Goal: Information Seeking & Learning: Learn about a topic

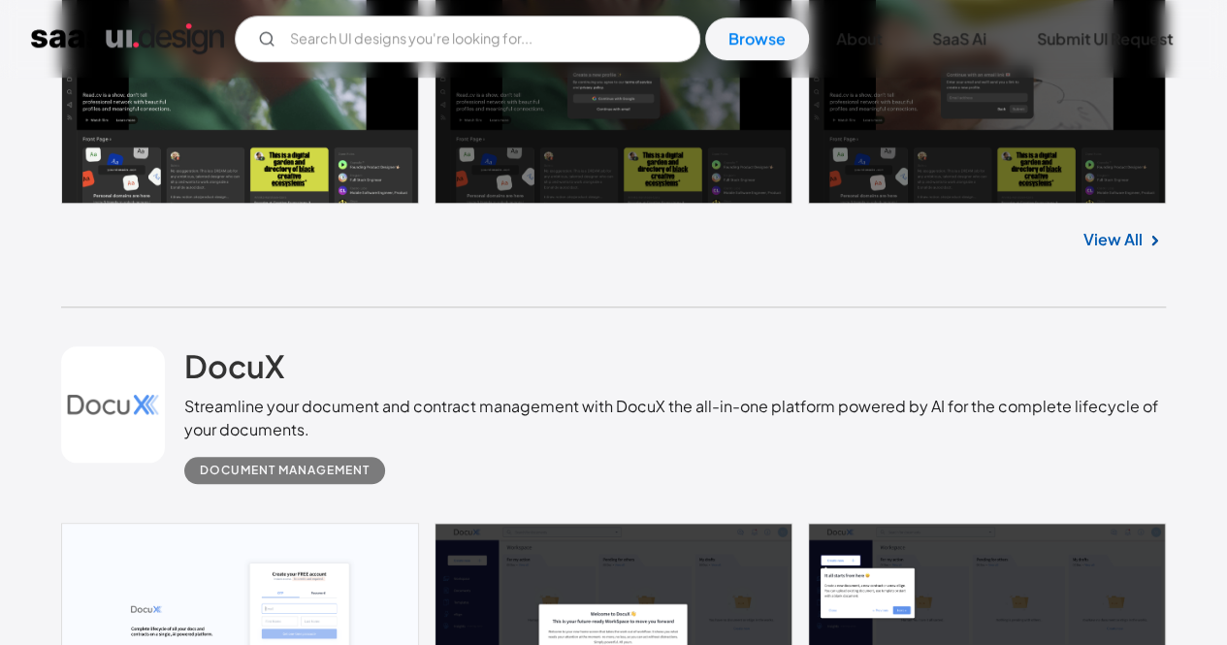
scroll to position [582, 0]
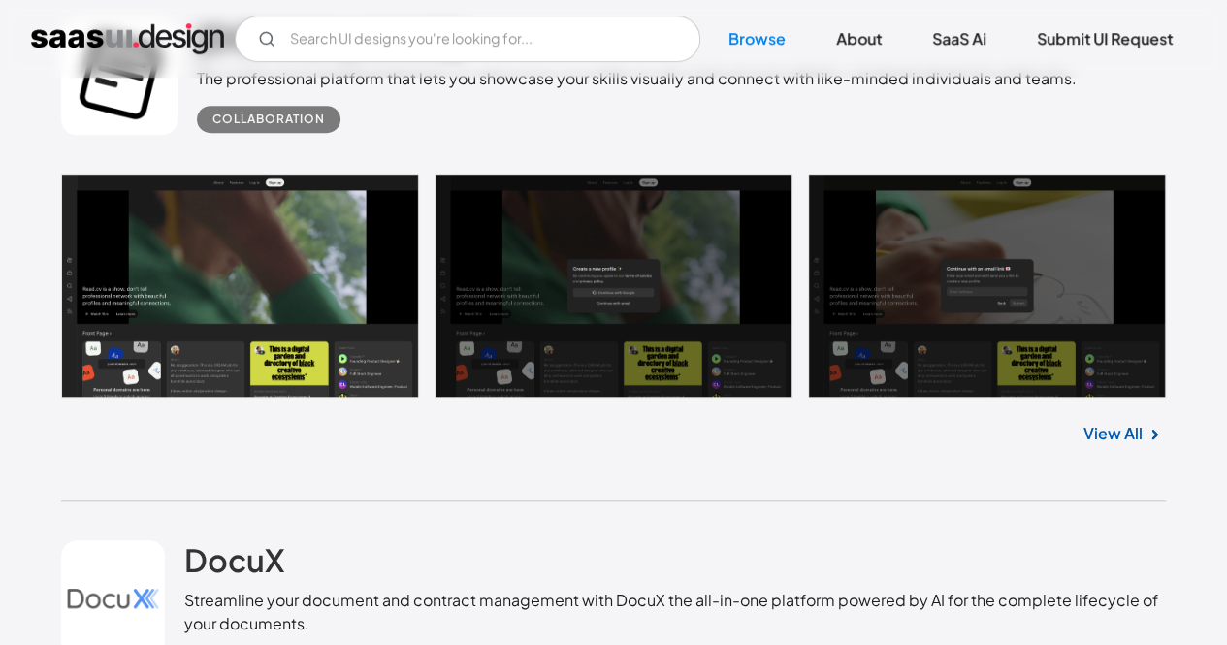
click at [230, 275] on link at bounding box center [613, 286] width 1105 height 224
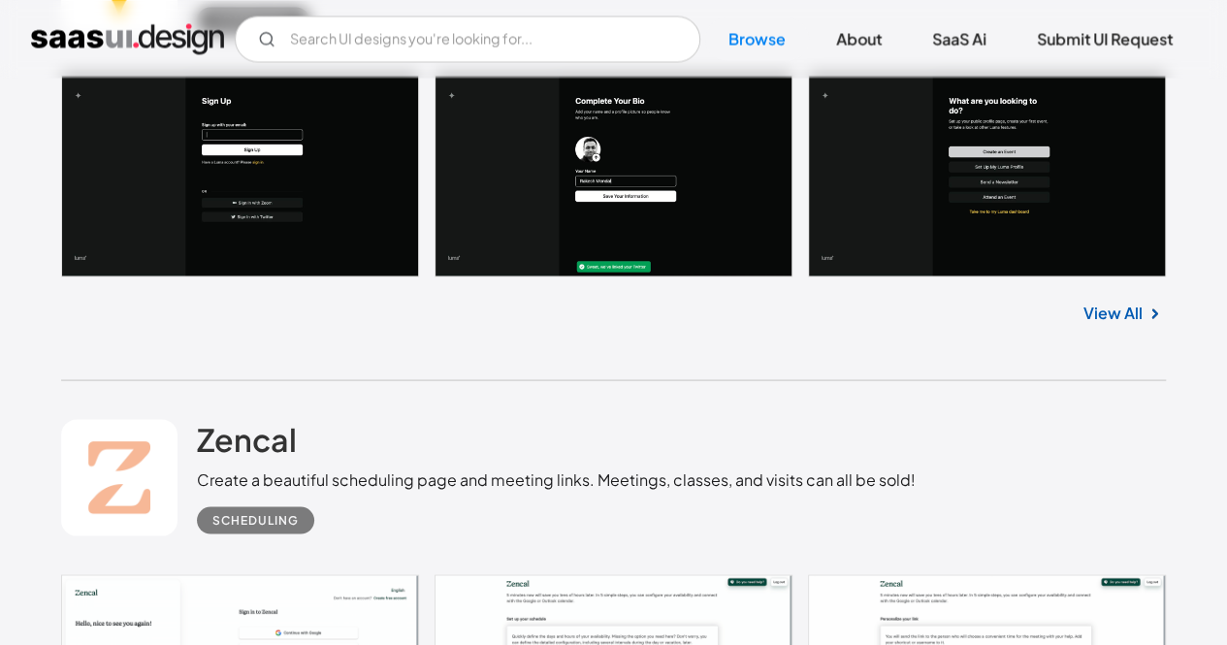
scroll to position [1552, 0]
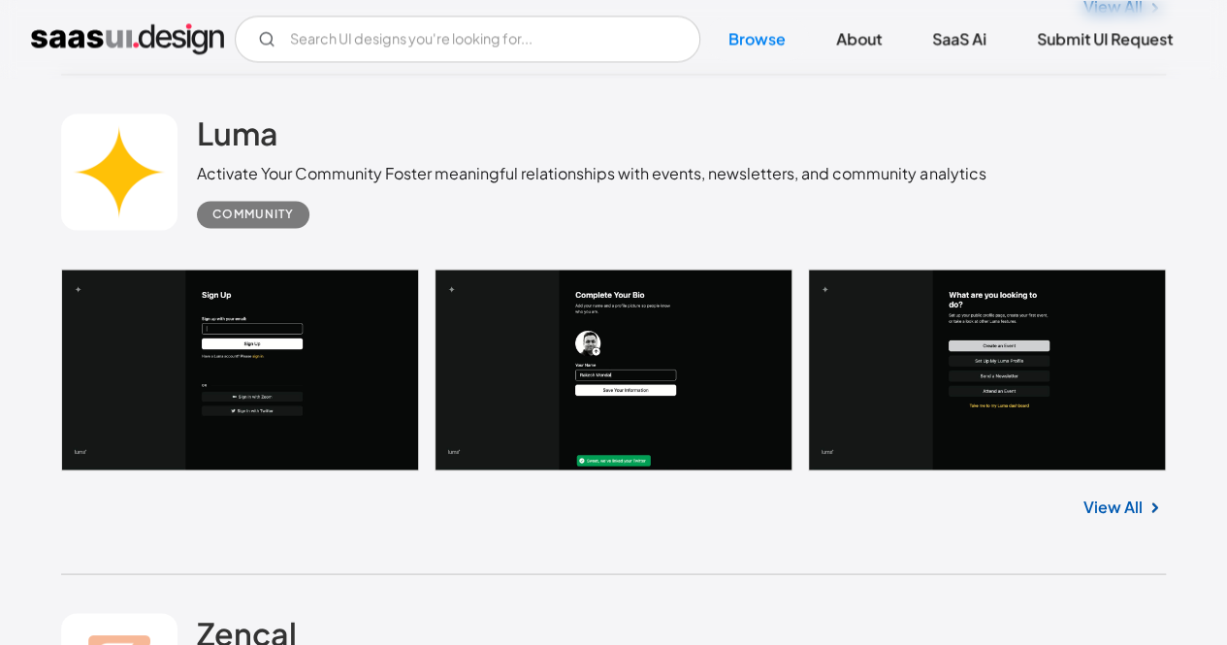
click at [625, 368] on link at bounding box center [613, 370] width 1105 height 202
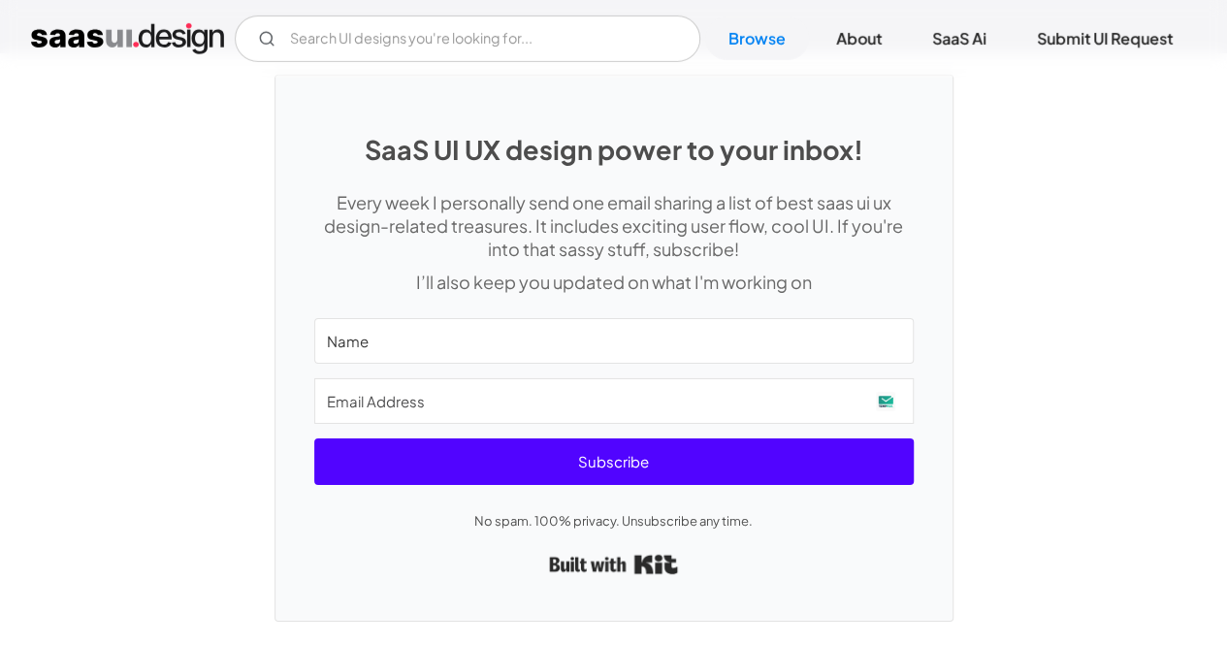
scroll to position [50909, 0]
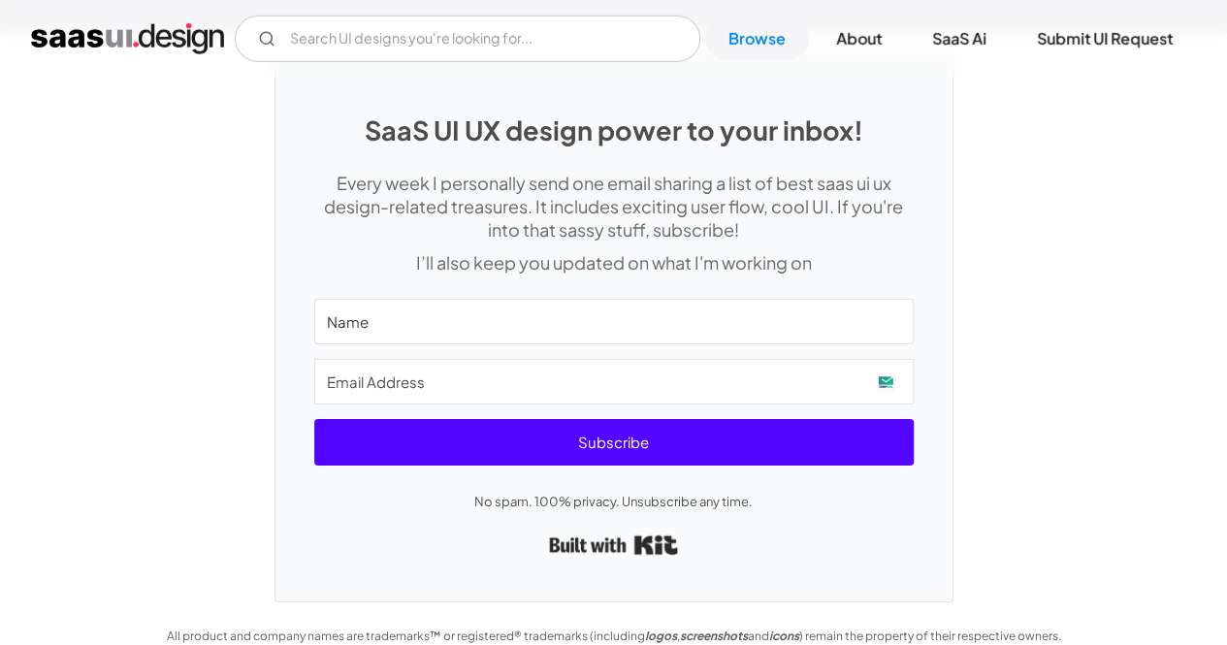
click at [625, 490] on p "No spam. 100% privacy. Unsubscribe any time." at bounding box center [614, 501] width 600 height 23
click at [565, 490] on p "No spam. 100% privacy. Unsubscribe any time." at bounding box center [614, 501] width 600 height 23
click at [448, 625] on div "All product and company names are trademarks™ or registered® trademarks (includ…" at bounding box center [614, 636] width 912 height 23
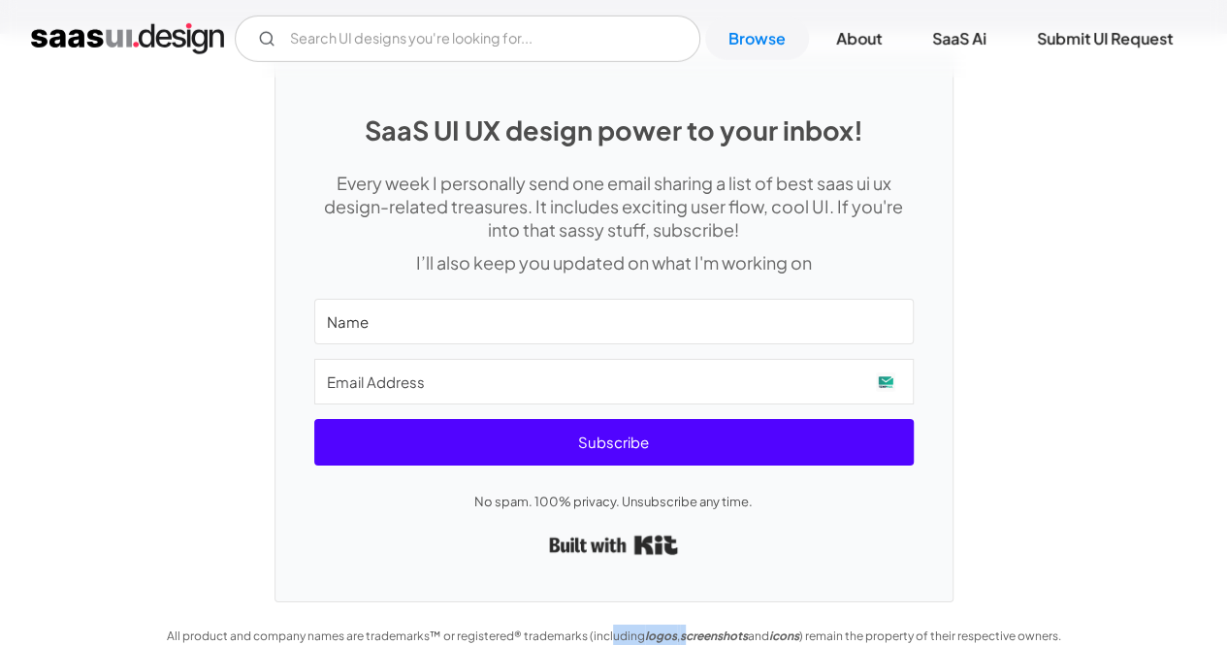
drag, startPoint x: 606, startPoint y: 612, endPoint x: 706, endPoint y: 614, distance: 99.9
click at [706, 625] on div "All product and company names are trademarks™ or registered® trademarks (includ…" at bounding box center [614, 636] width 912 height 23
click at [706, 629] on em "screenshots" at bounding box center [714, 636] width 68 height 15
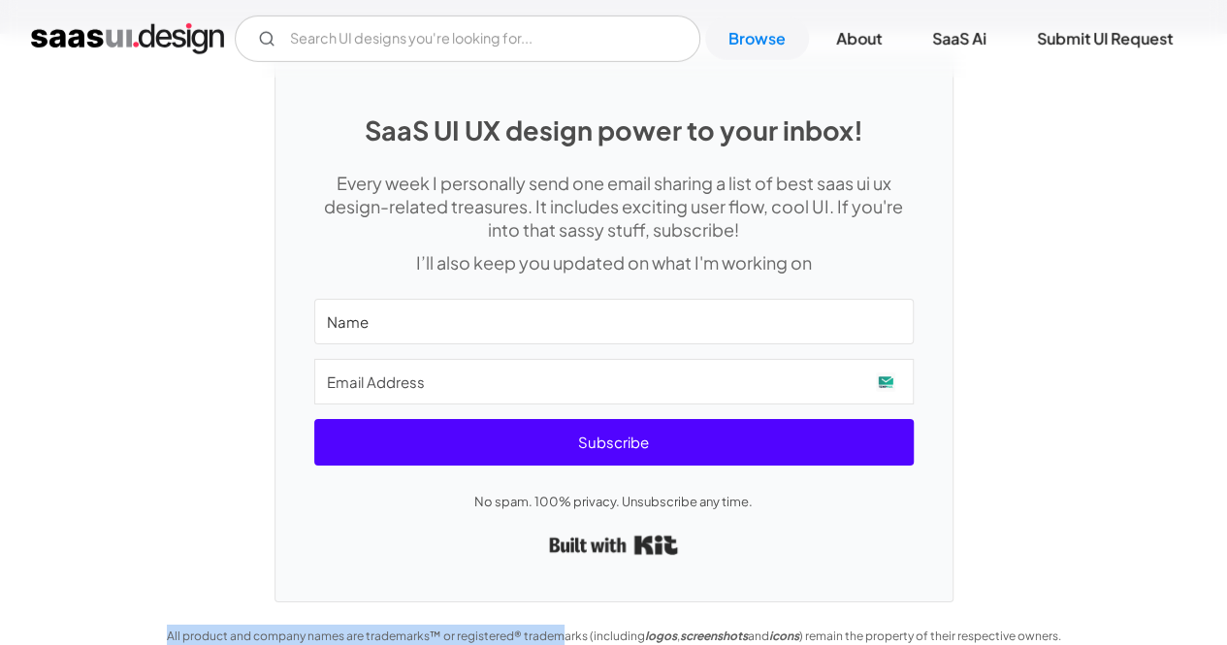
drag, startPoint x: 155, startPoint y: 614, endPoint x: 559, endPoint y: 614, distance: 403.6
click at [559, 614] on div "SaaS UI UX design power to your inbox! Every week I personally send one email s…" at bounding box center [613, 352] width 1227 height 636
click at [559, 625] on div "All product and company names are trademarks™ or registered® trademarks (includ…" at bounding box center [614, 636] width 912 height 23
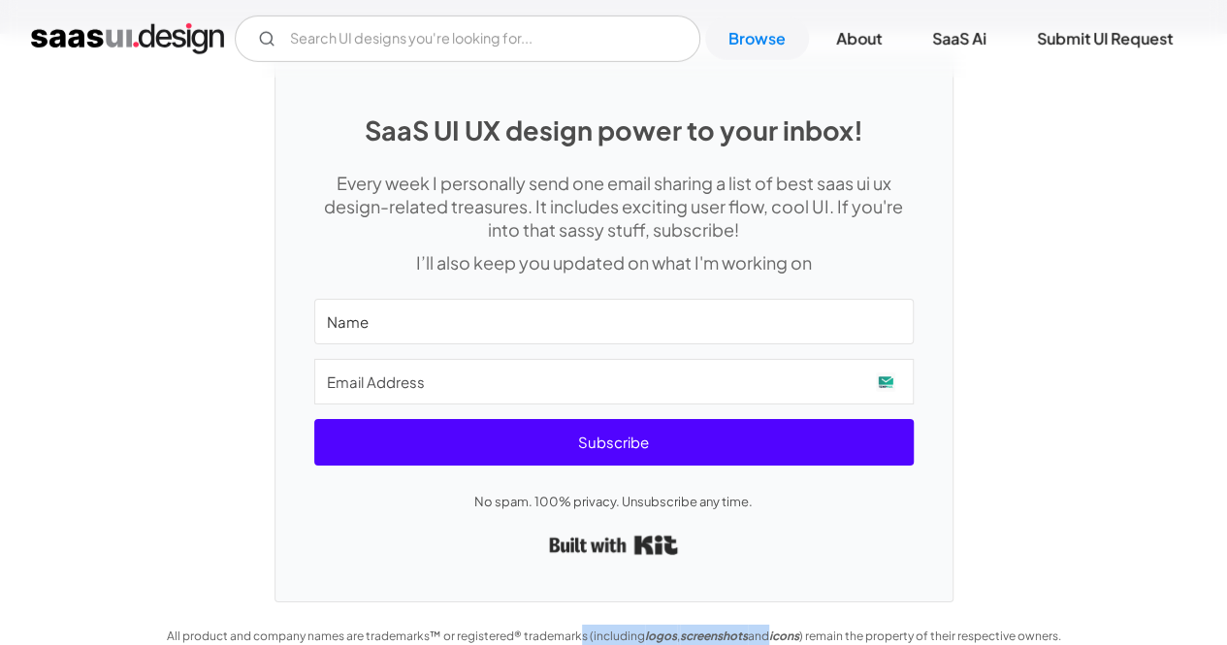
drag, startPoint x: 576, startPoint y: 614, endPoint x: 759, endPoint y: 614, distance: 182.4
click at [759, 625] on div "All product and company names are trademarks™ or registered® trademarks (includ…" at bounding box center [614, 636] width 912 height 23
drag, startPoint x: 801, startPoint y: 612, endPoint x: 914, endPoint y: 612, distance: 112.5
click at [914, 625] on div "All product and company names are trademarks™ or registered® trademarks (includ…" at bounding box center [614, 636] width 912 height 23
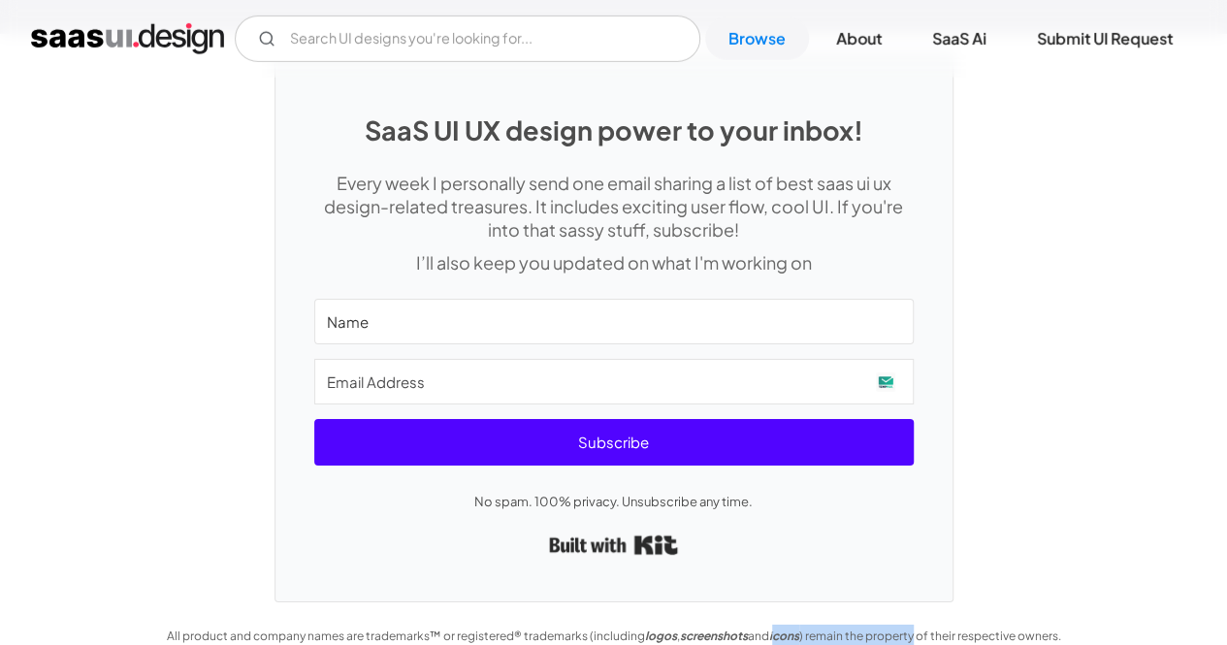
click at [914, 625] on div "All product and company names are trademarks™ or registered® trademarks (includ…" at bounding box center [614, 636] width 912 height 23
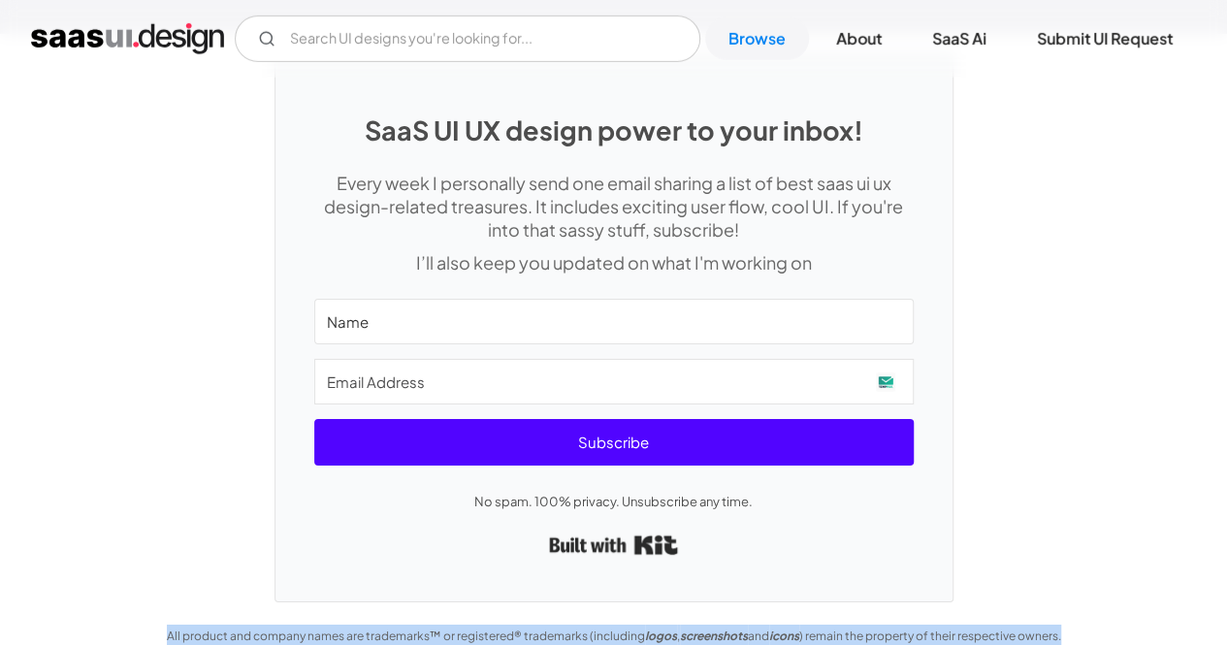
click at [914, 625] on div "All product and company names are trademarks™ or registered® trademarks (includ…" at bounding box center [614, 636] width 912 height 23
click at [788, 629] on em "icons" at bounding box center [784, 636] width 30 height 15
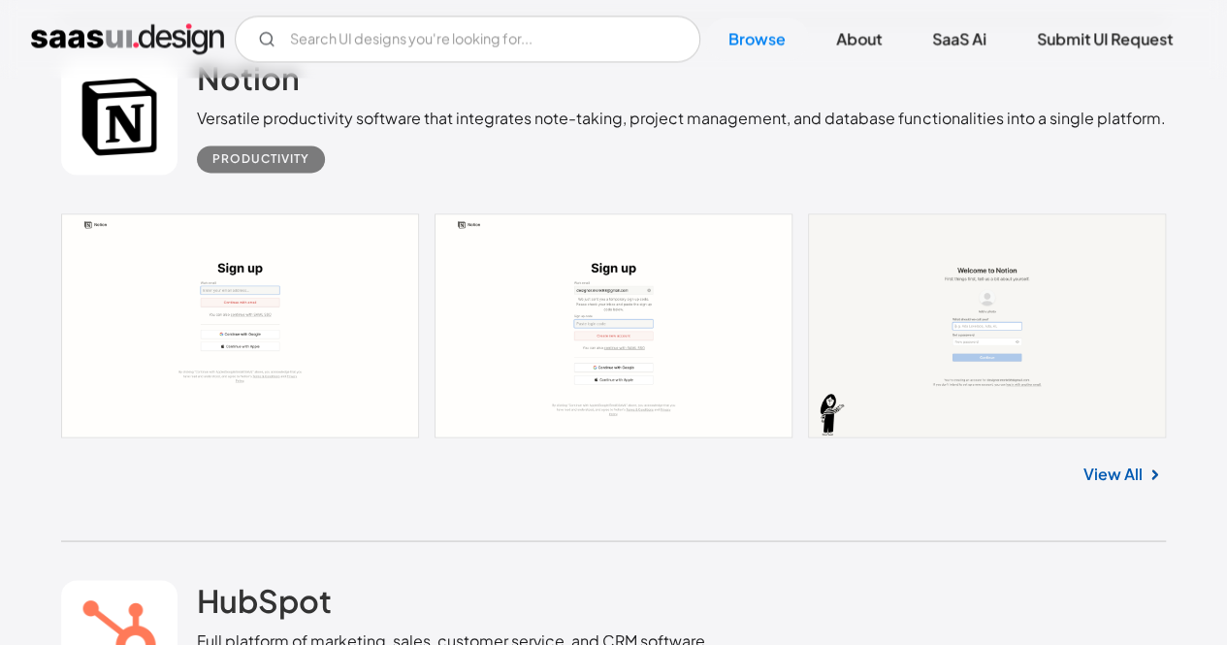
scroll to position [49745, 0]
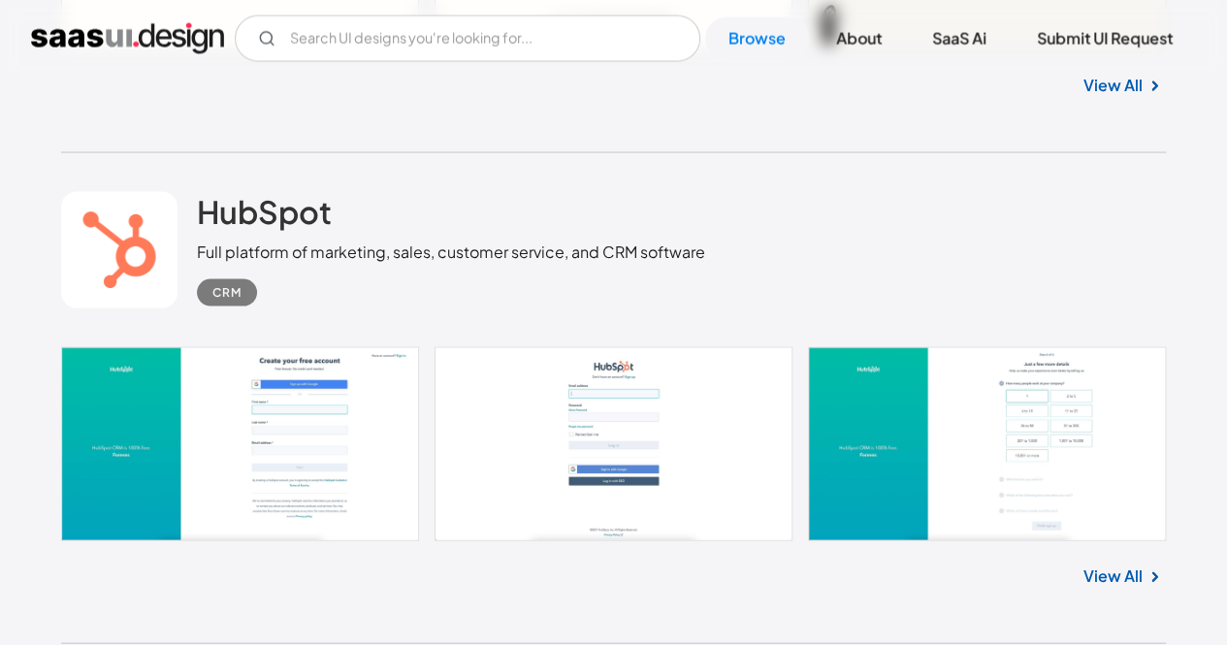
click at [1112, 565] on link "View All" at bounding box center [1113, 576] width 59 height 23
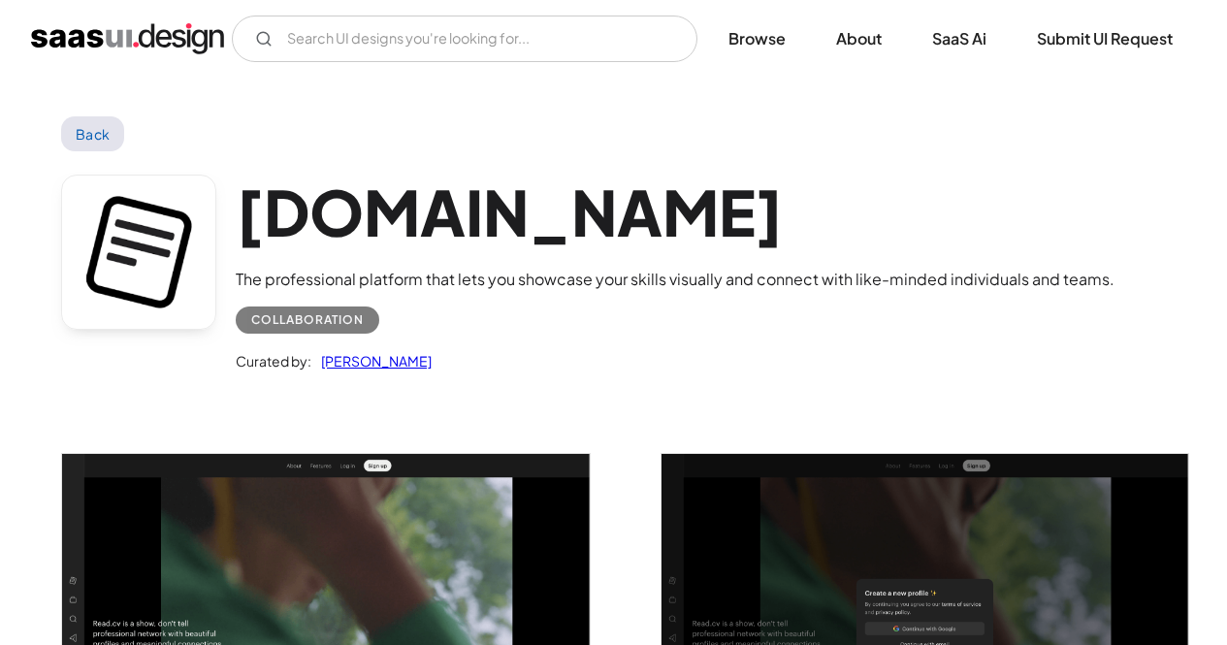
scroll to position [388, 0]
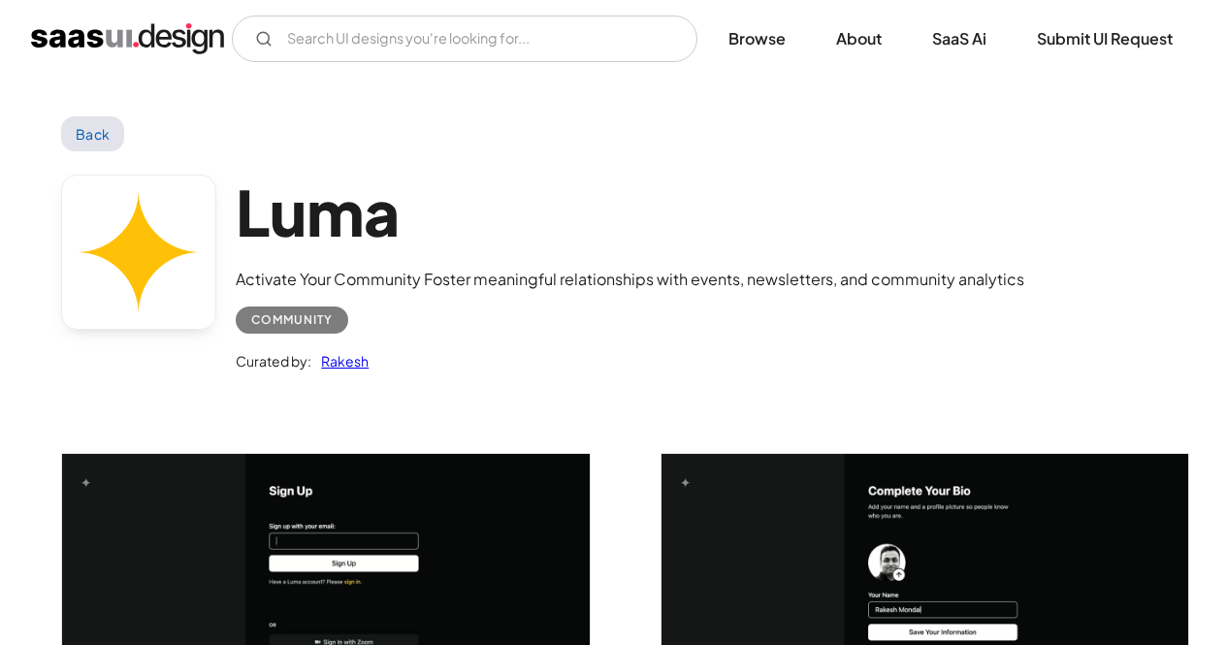
scroll to position [194, 0]
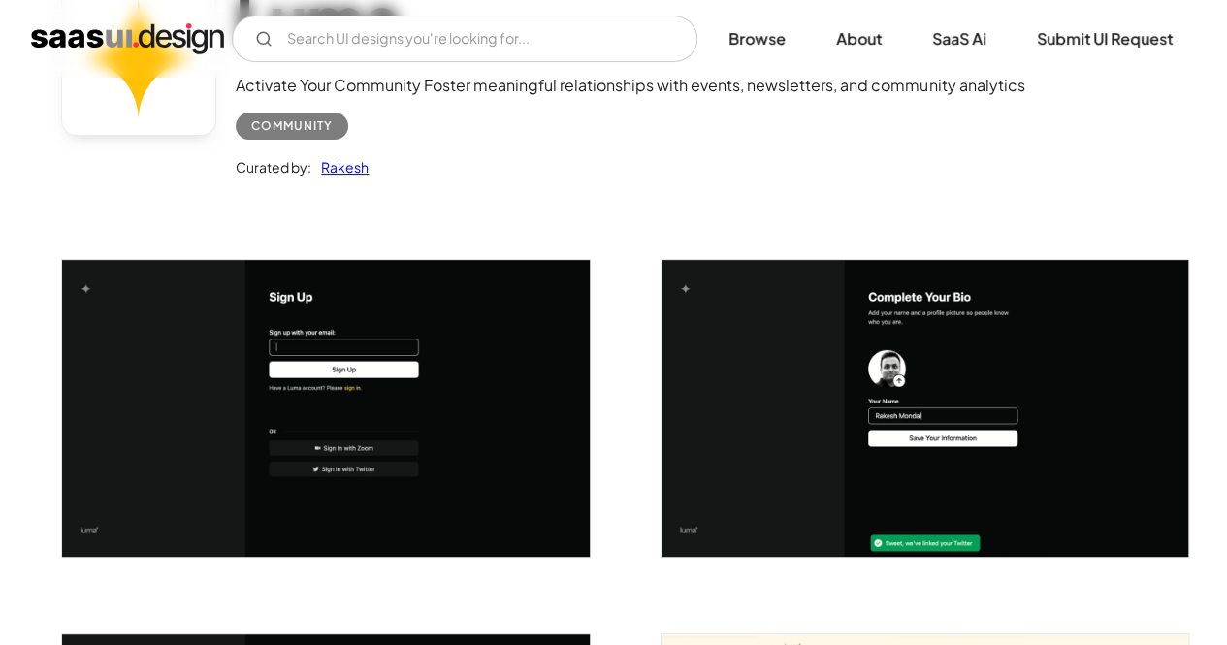
click at [386, 306] on img "open lightbox" at bounding box center [325, 408] width 527 height 297
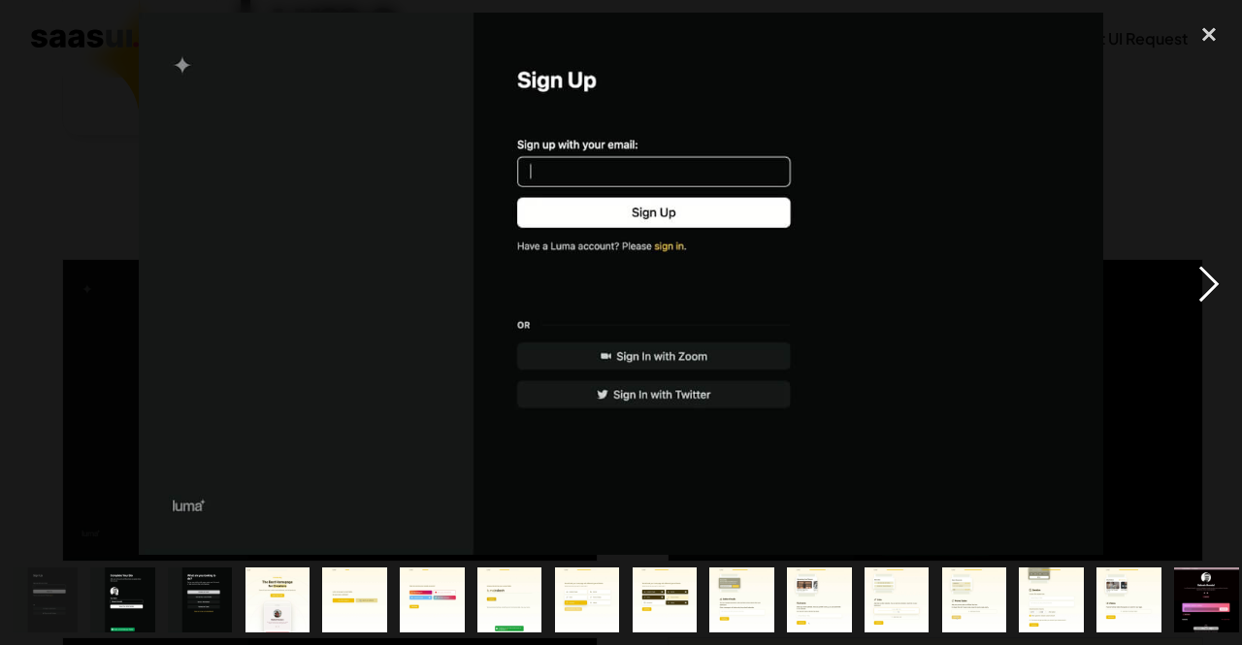
click at [1219, 275] on div "next image" at bounding box center [1209, 284] width 66 height 542
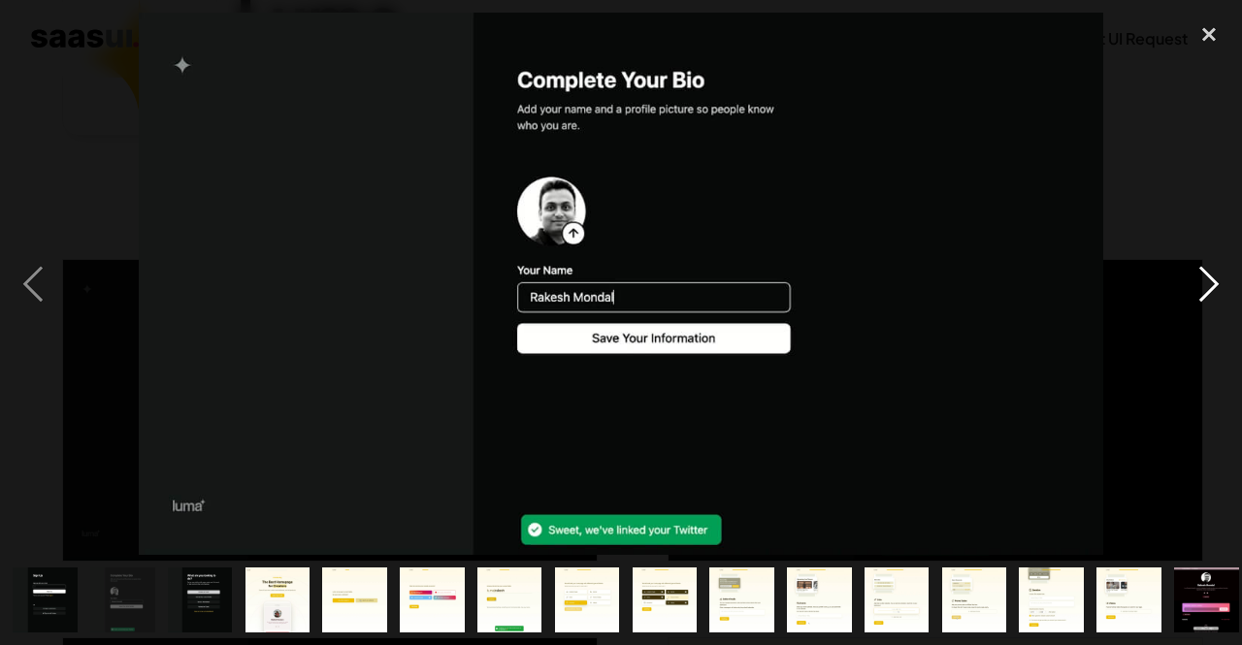
click at [1219, 275] on div "next image" at bounding box center [1209, 284] width 66 height 542
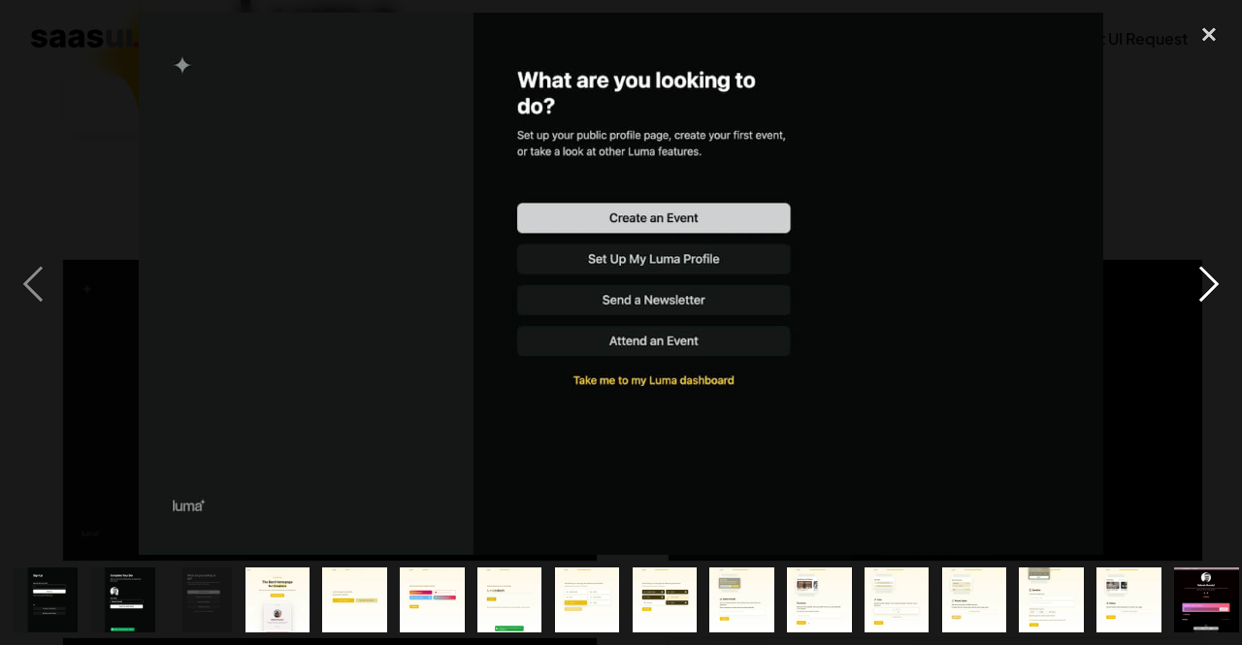
click at [1219, 275] on div "next image" at bounding box center [1209, 284] width 66 height 542
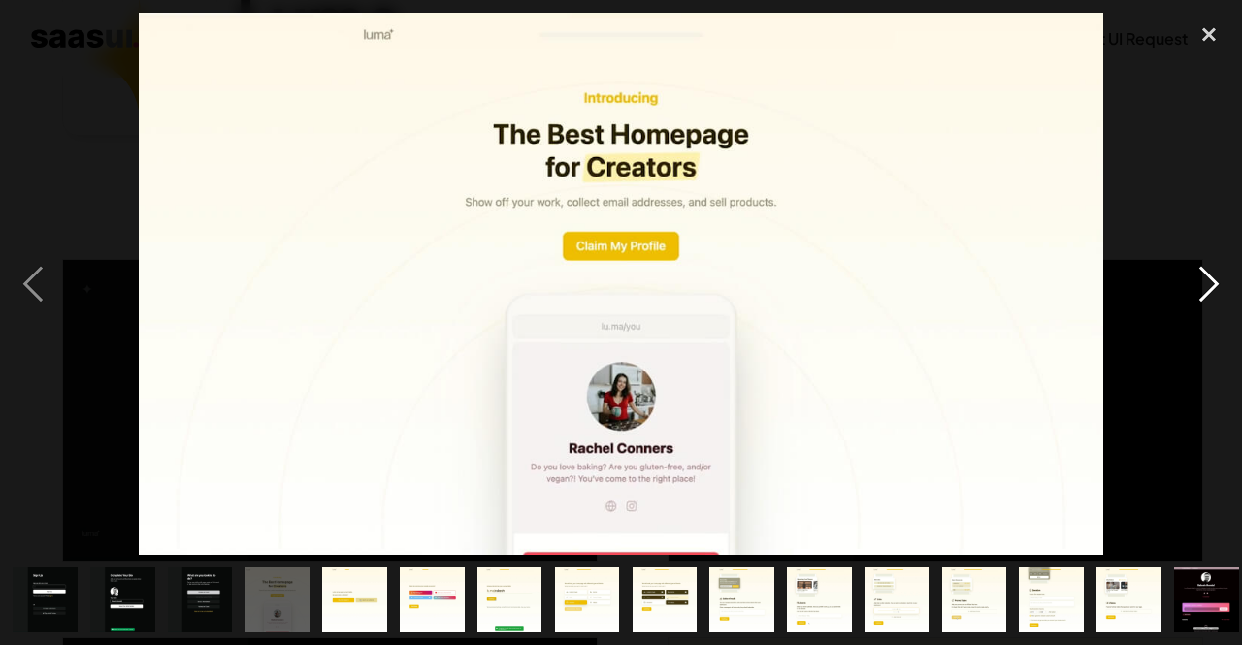
click at [1219, 275] on div "next image" at bounding box center [1209, 284] width 66 height 542
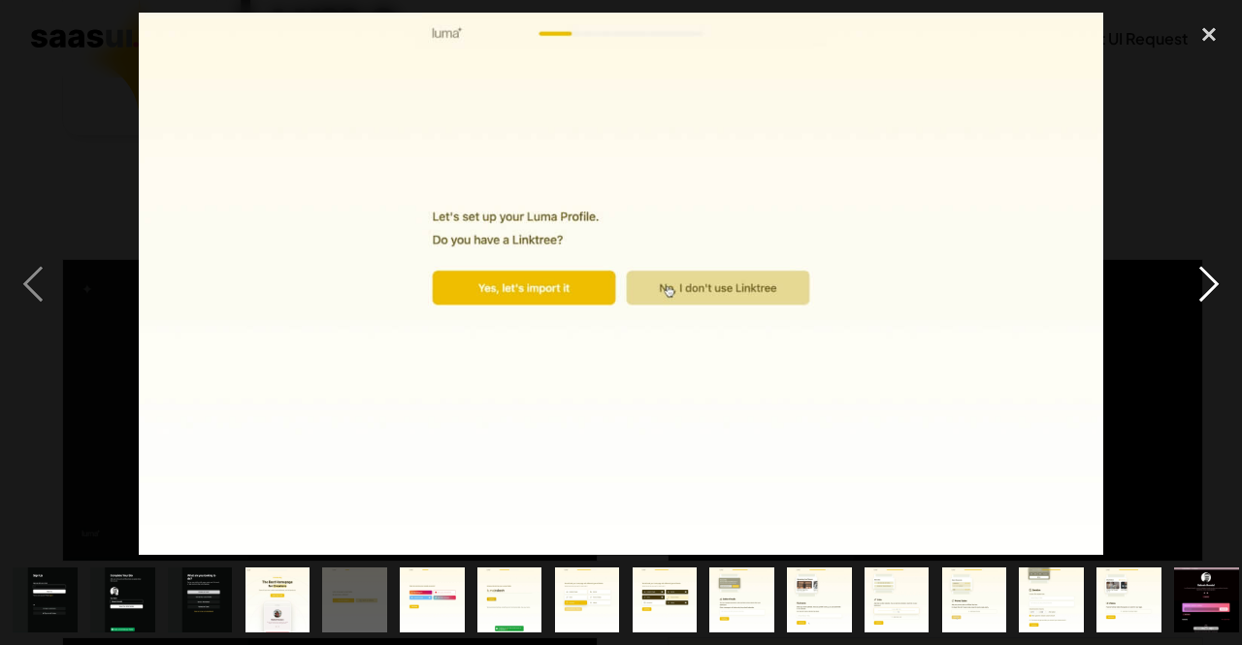
click at [1219, 275] on div "next image" at bounding box center [1209, 284] width 66 height 542
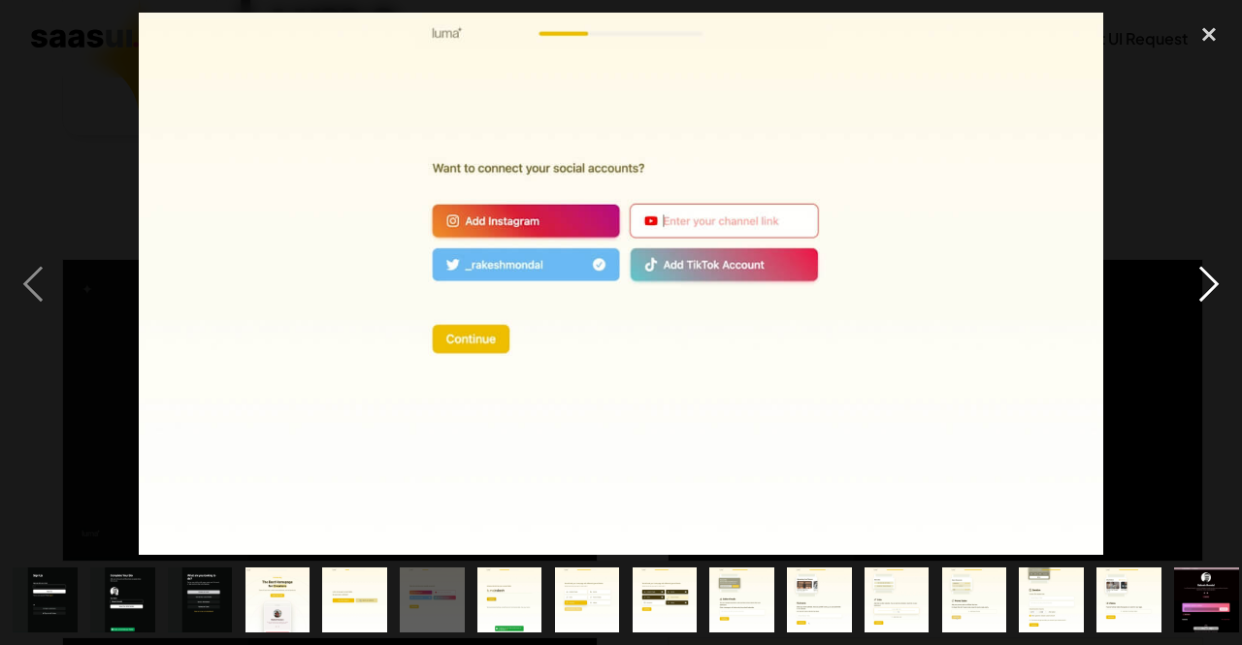
click at [1219, 275] on div "next image" at bounding box center [1209, 284] width 66 height 542
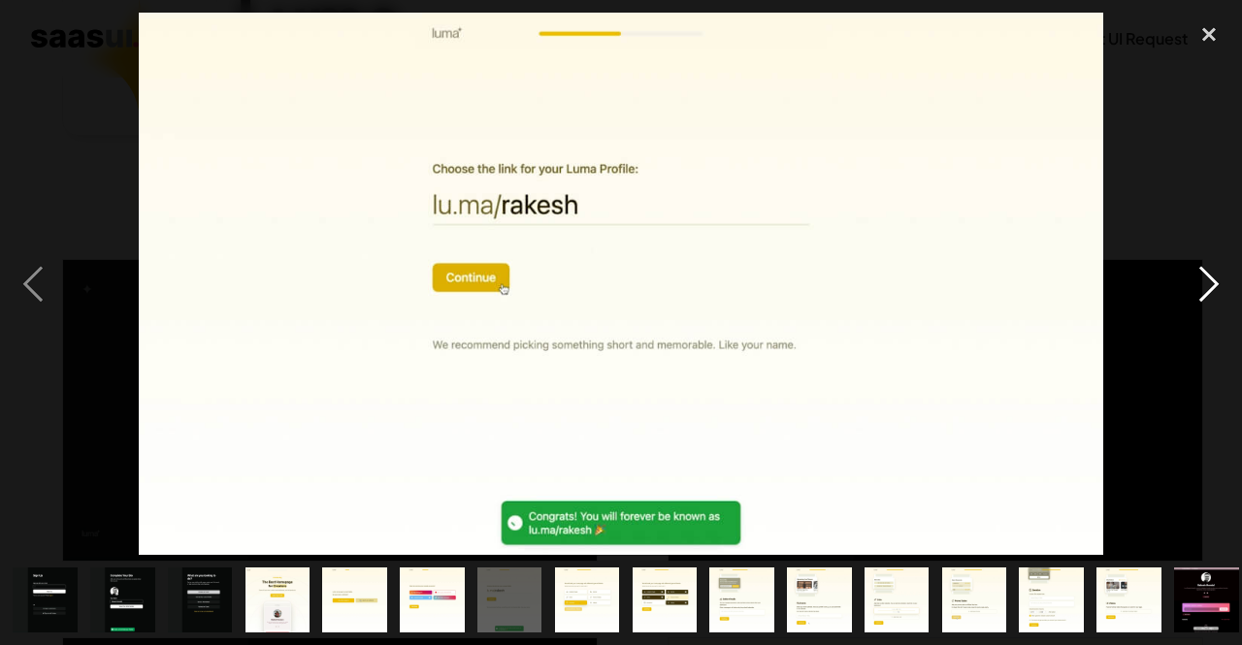
click at [1219, 275] on div "next image" at bounding box center [1209, 284] width 66 height 542
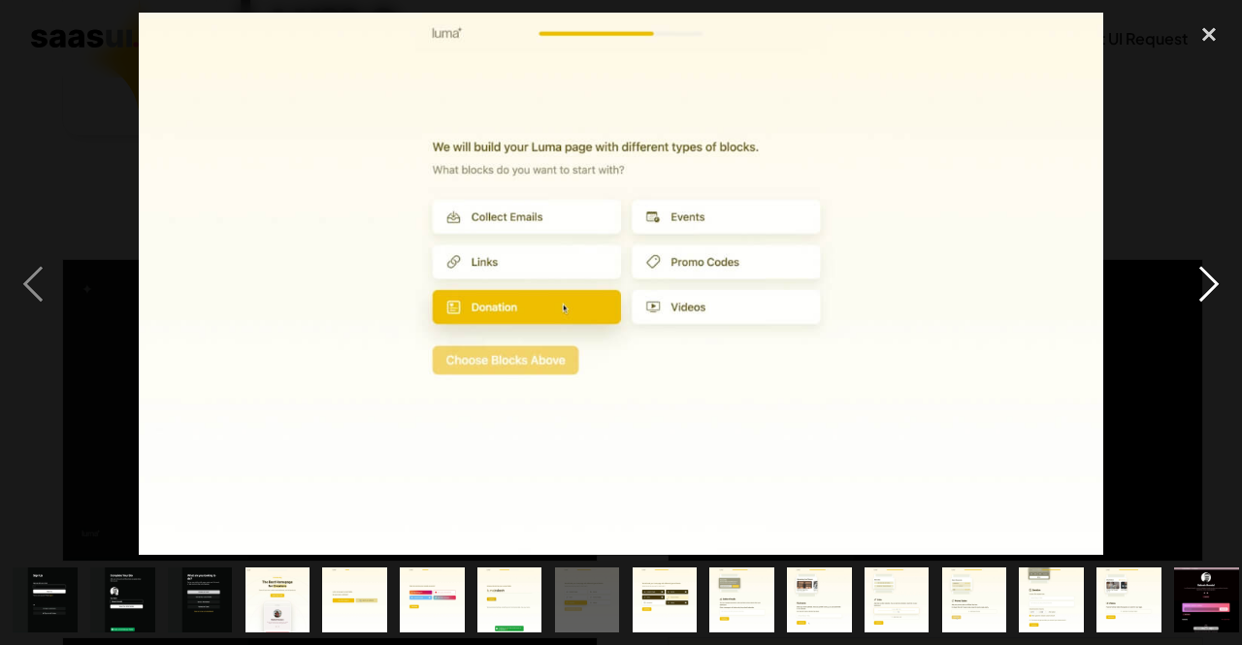
click at [1219, 275] on div "next image" at bounding box center [1209, 284] width 66 height 542
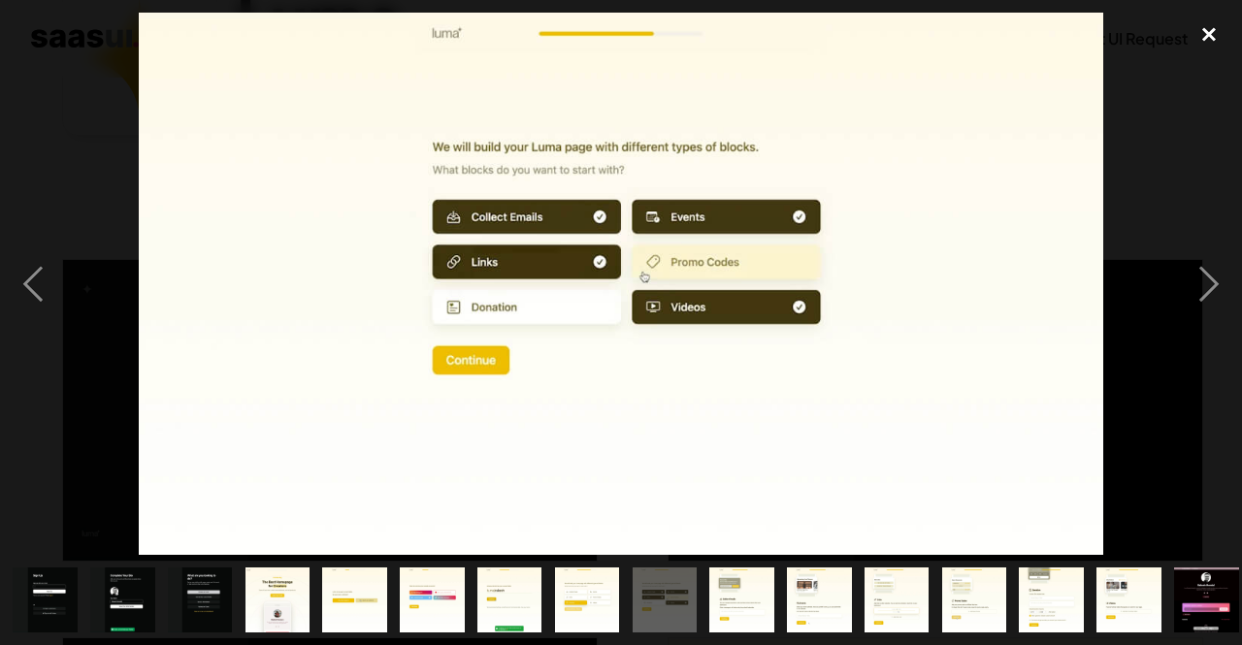
click at [1209, 36] on div "close lightbox" at bounding box center [1209, 34] width 66 height 43
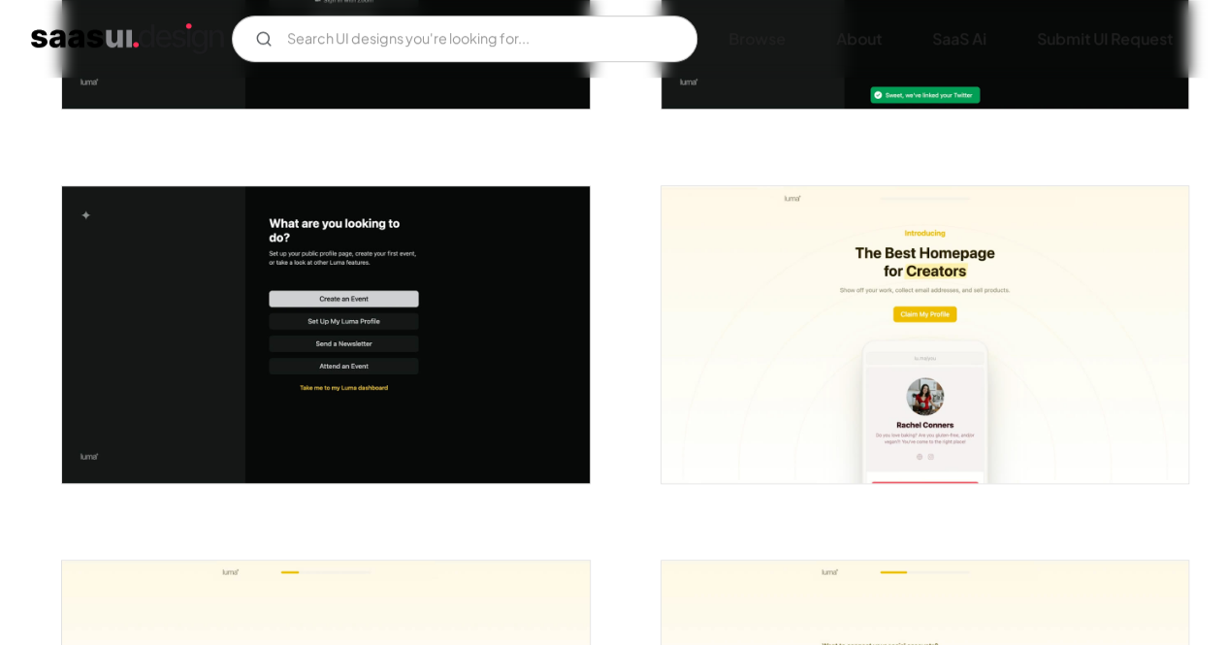
scroll to position [970, 0]
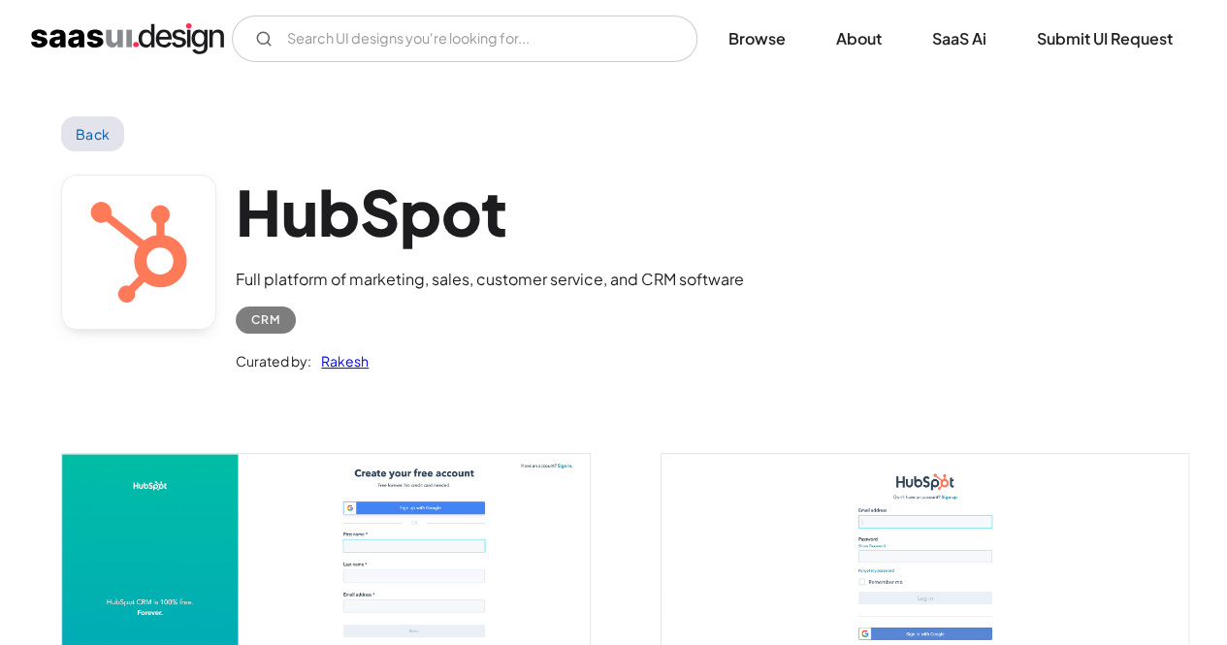
click at [149, 38] on img "home" at bounding box center [127, 38] width 193 height 31
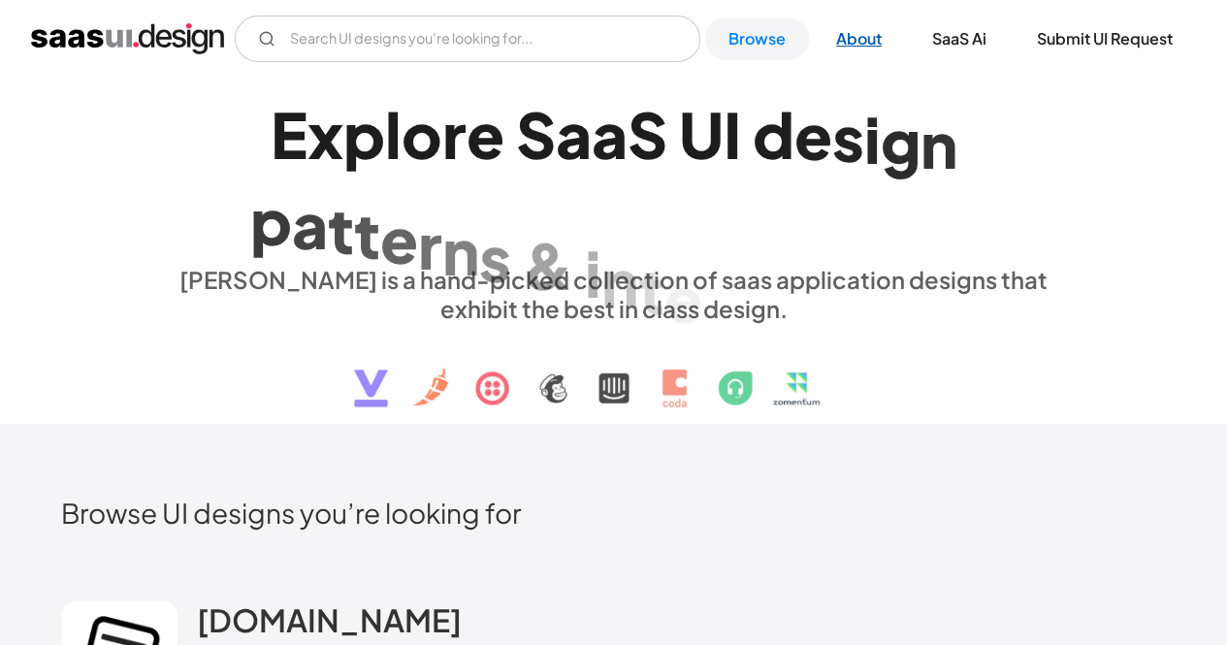
click at [848, 42] on link "About" at bounding box center [859, 38] width 92 height 43
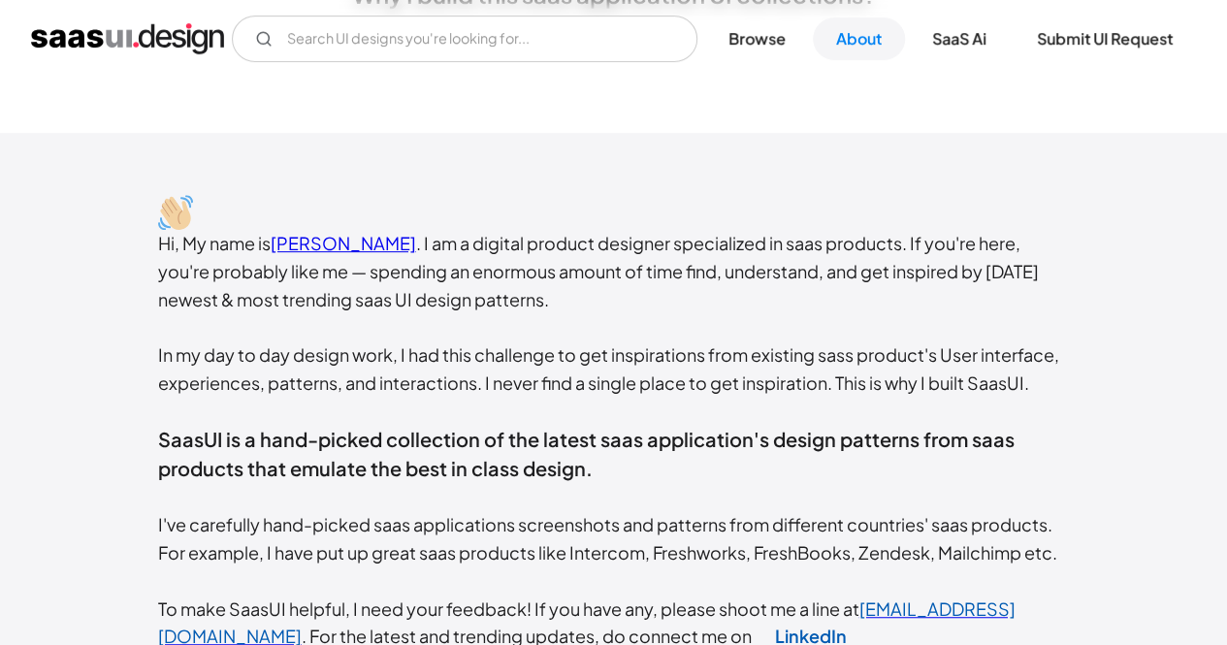
scroll to position [388, 0]
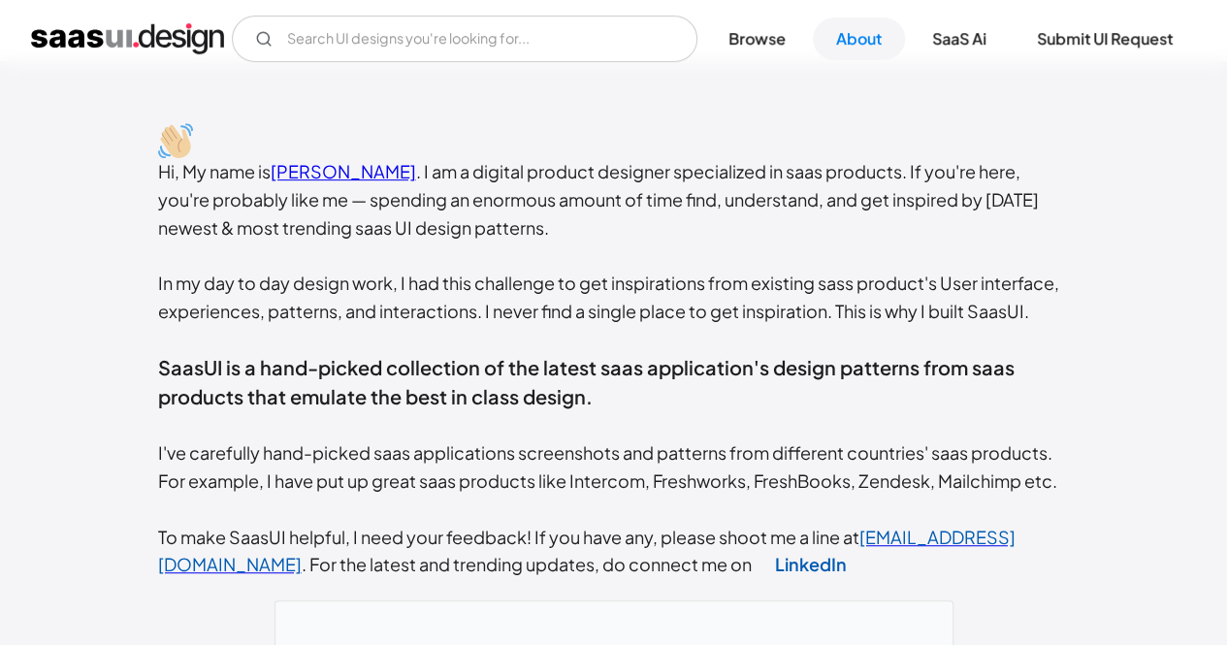
click at [344, 172] on link "[PERSON_NAME]" at bounding box center [344, 171] width 146 height 22
click at [374, 193] on div "Hi, My name is [PERSON_NAME] . I am a digital product designer specialized in s…" at bounding box center [614, 368] width 912 height 421
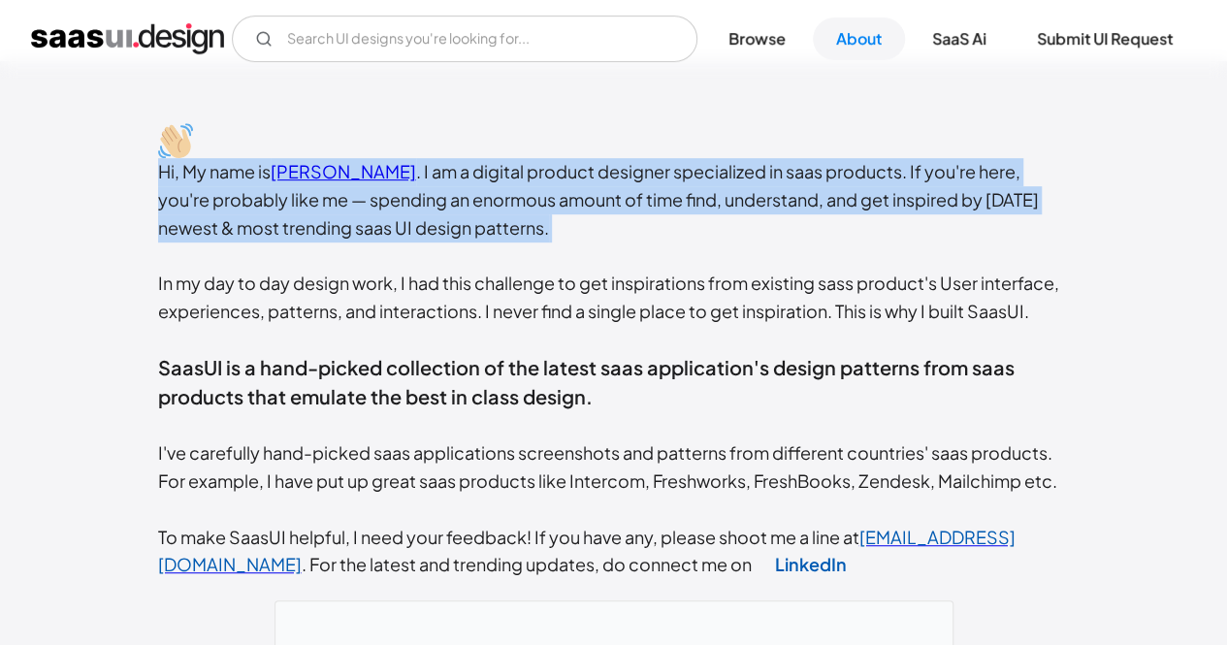
click at [374, 193] on div "Hi, My name is [PERSON_NAME] . I am a digital product designer specialized in s…" at bounding box center [614, 368] width 912 height 421
click at [528, 187] on div "Hi, My name is [PERSON_NAME] . I am a digital product designer specialized in s…" at bounding box center [614, 368] width 912 height 421
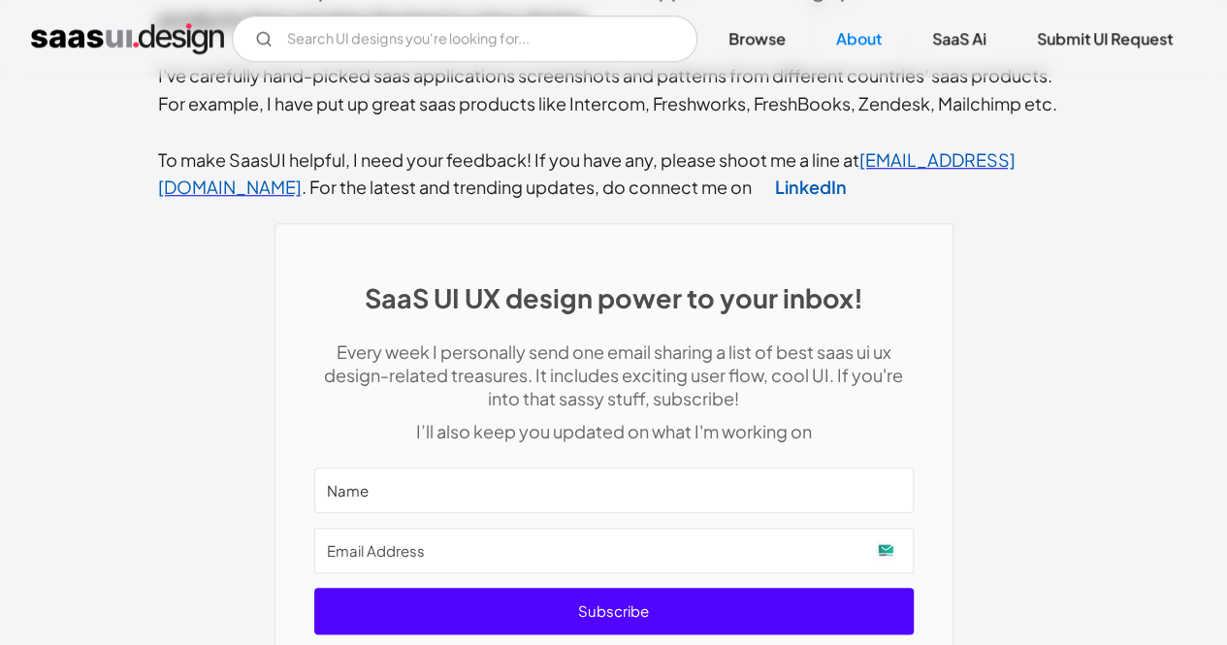
scroll to position [970, 0]
